Goal: Book appointment/travel/reservation

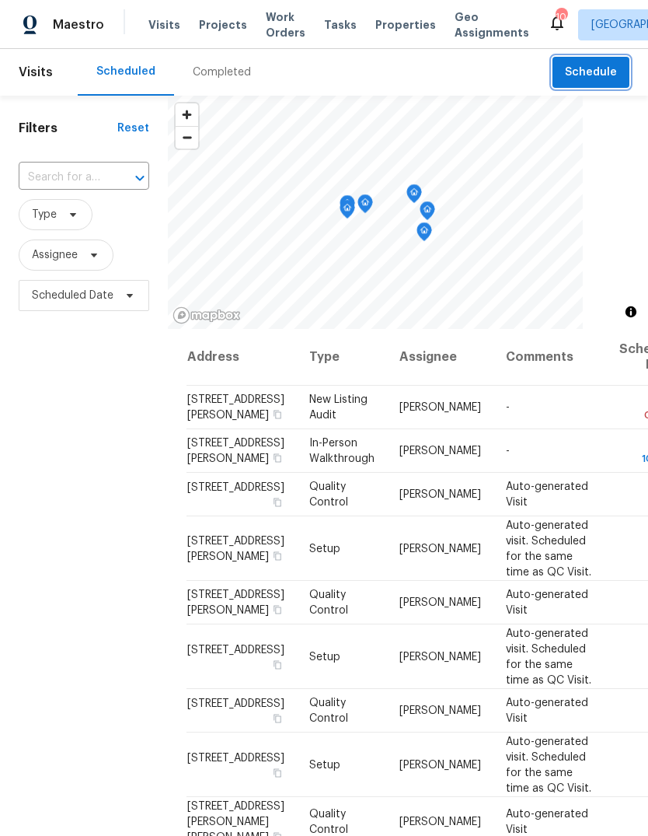
click at [612, 75] on span "Schedule" at bounding box center [591, 72] width 52 height 19
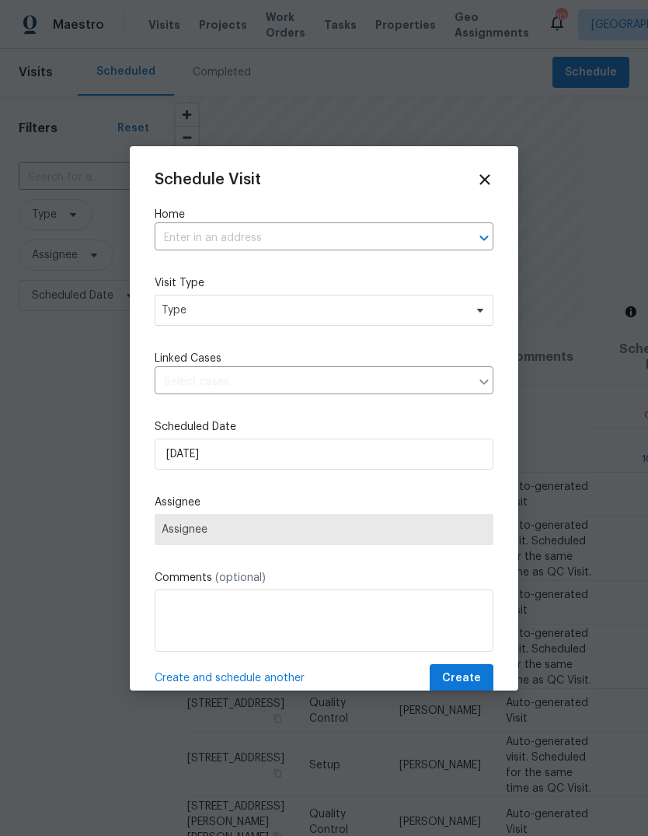
click at [359, 243] on input "text" at bounding box center [302, 238] width 295 height 24
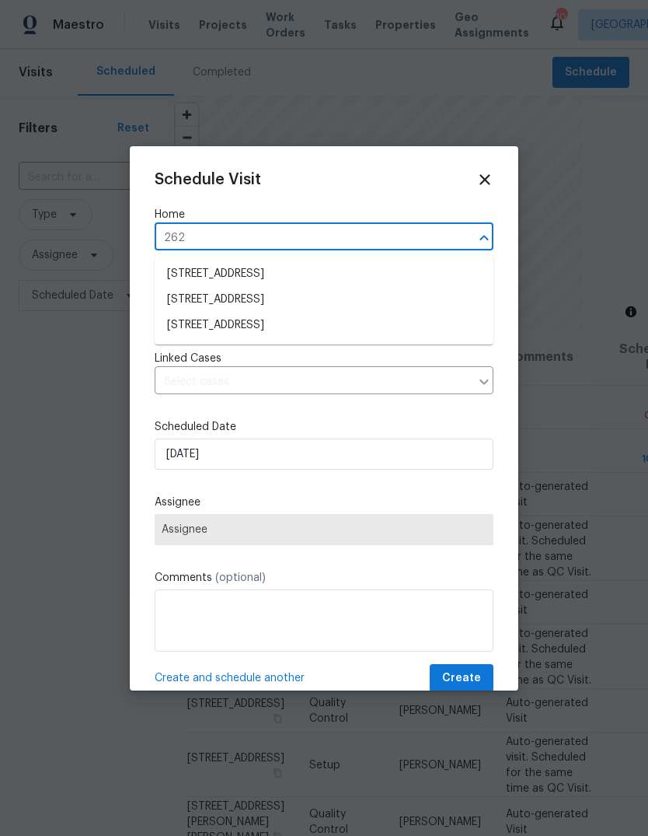
type input "2620"
click at [350, 306] on li "[STREET_ADDRESS]" at bounding box center [324, 300] width 339 height 26
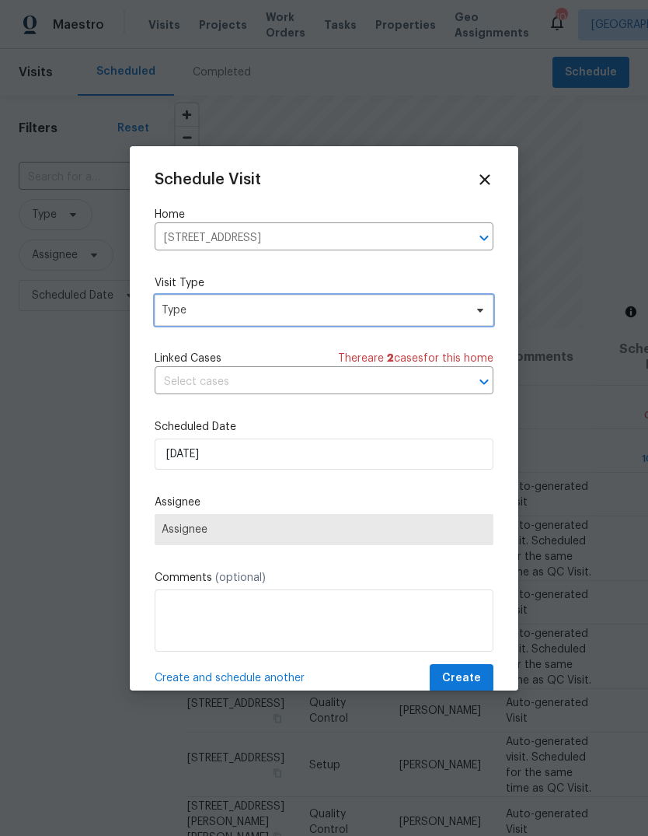
click at [337, 318] on span "Type" at bounding box center [313, 310] width 302 height 16
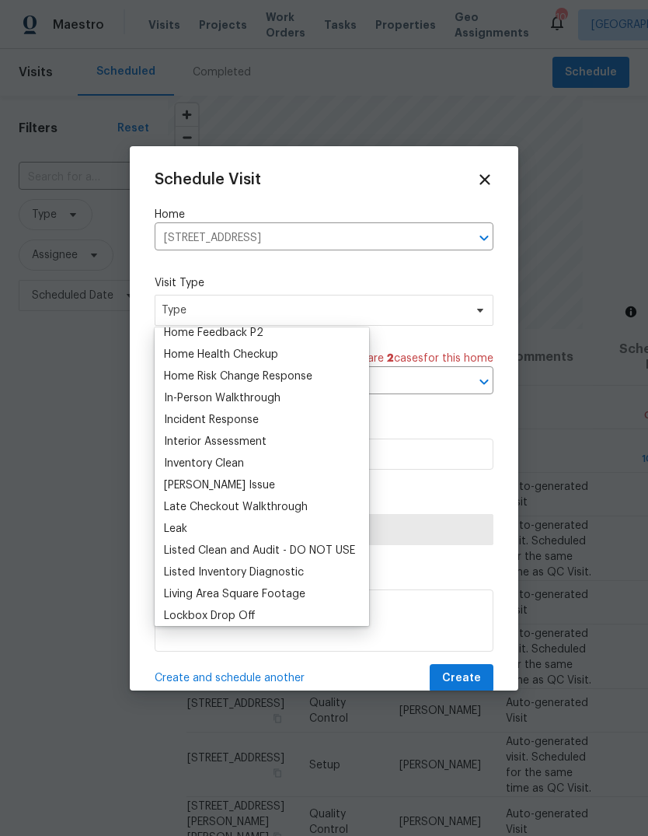
scroll to position [527, 0]
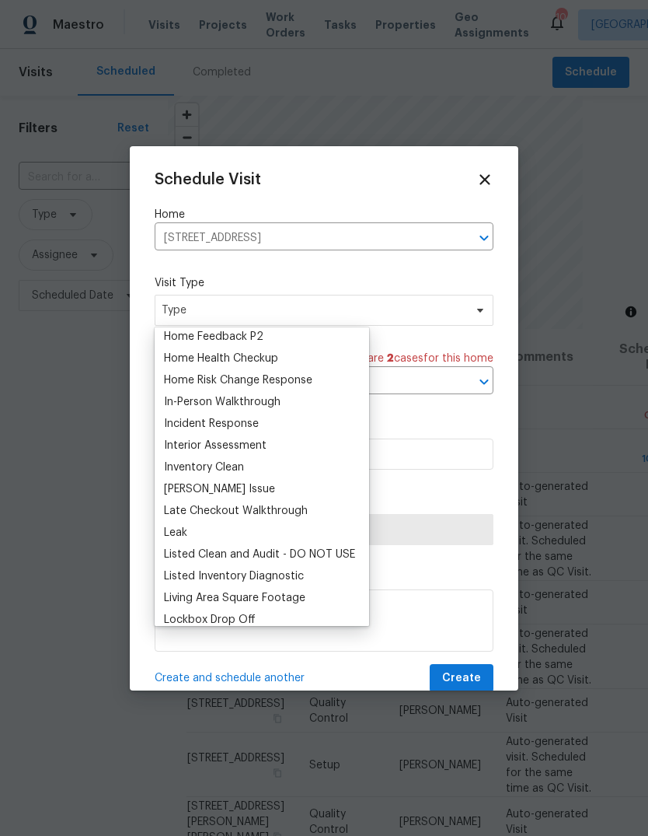
click at [312, 405] on div "In-Person Walkthrough" at bounding box center [261, 402] width 205 height 22
click at [291, 399] on div "In-Person Walkthrough" at bounding box center [261, 402] width 205 height 22
click at [251, 400] on div "In-Person Walkthrough" at bounding box center [222, 402] width 117 height 16
type input "[DATE] 1:42 pm"
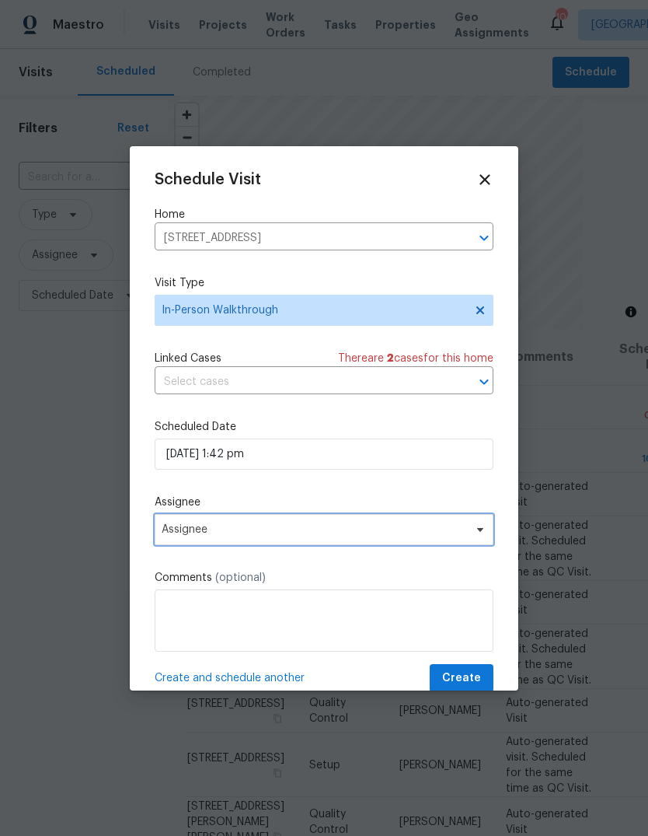
click at [347, 536] on span "Assignee" at bounding box center [314, 529] width 305 height 12
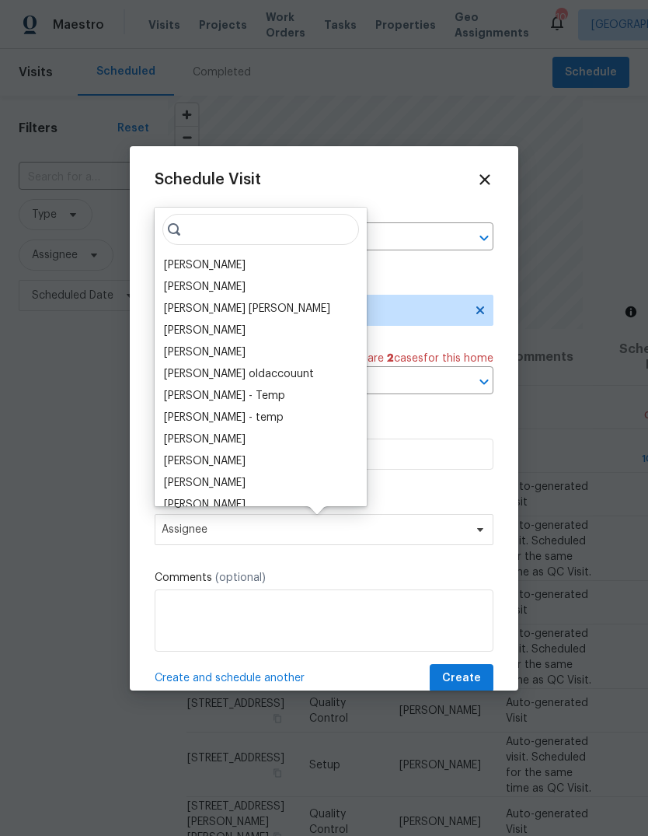
click at [245, 231] on input "search" at bounding box center [260, 229] width 197 height 31
click at [271, 232] on input "search" at bounding box center [260, 229] width 197 height 31
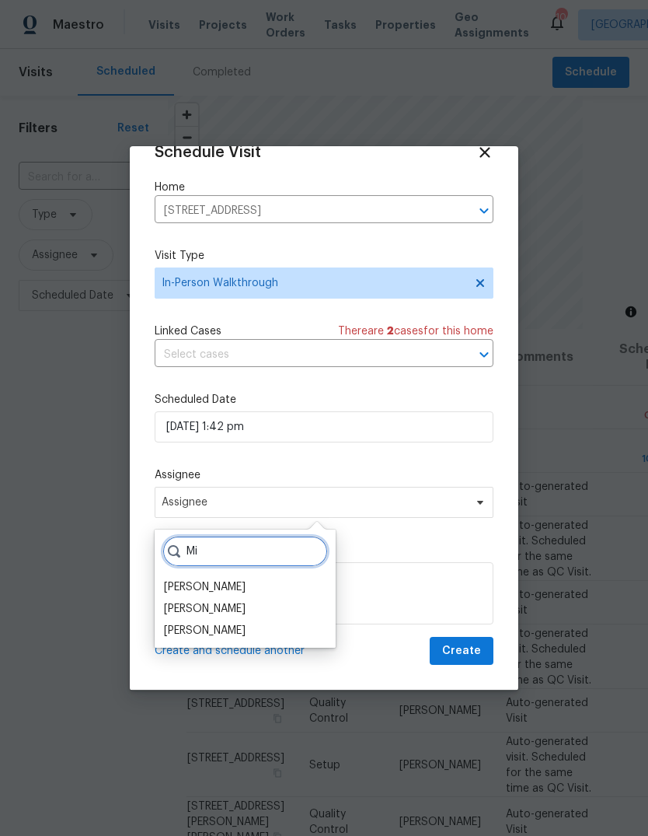
scroll to position [30, 0]
type input "Mi"
click at [246, 628] on div "[PERSON_NAME]" at bounding box center [205, 632] width 82 height 16
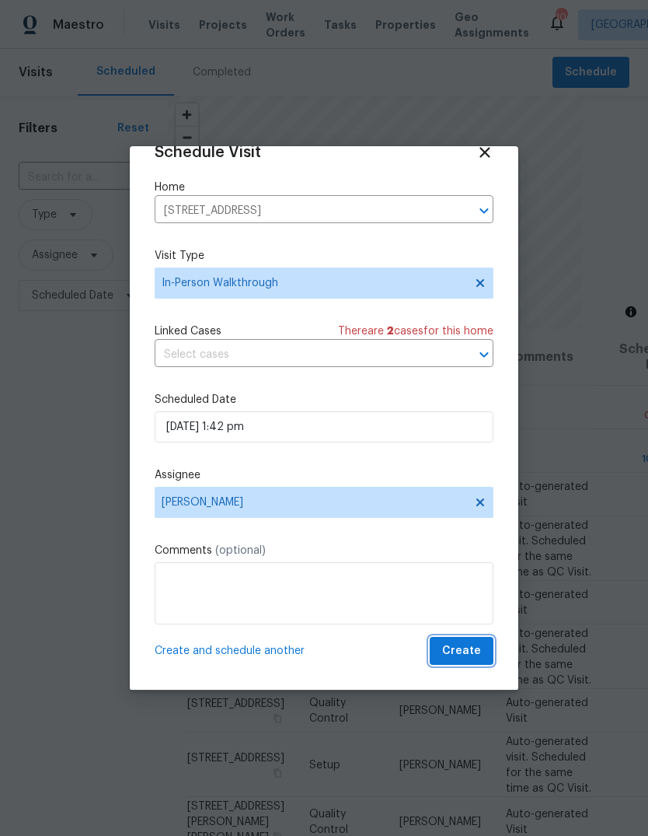
click at [477, 649] on span "Create" at bounding box center [461, 650] width 39 height 19
